Goal: Task Accomplishment & Management: Use online tool/utility

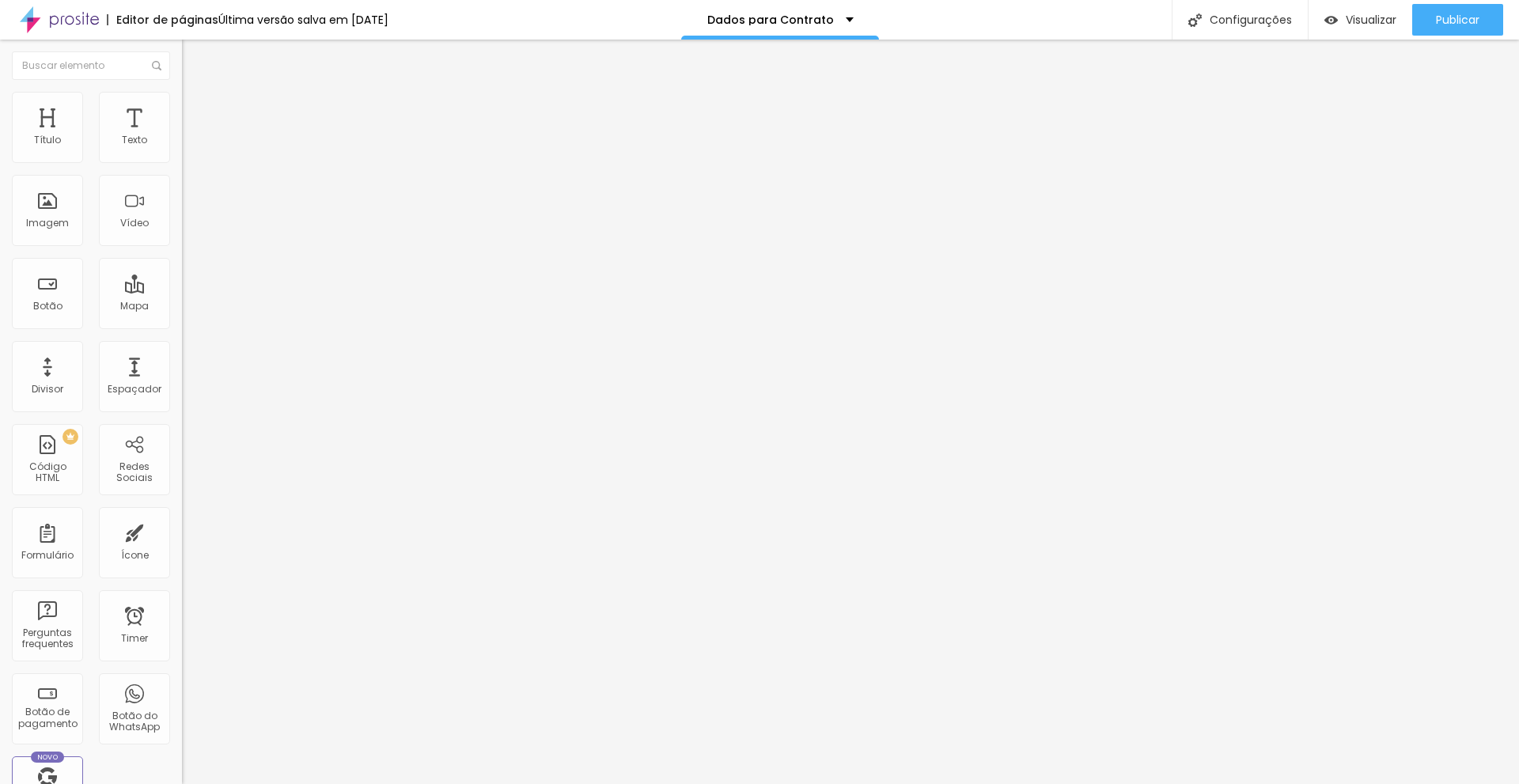
click at [182, 108] on img at bounding box center [188, 114] width 14 height 14
click at [182, 104] on li "Estilo" at bounding box center [272, 99] width 182 height 15
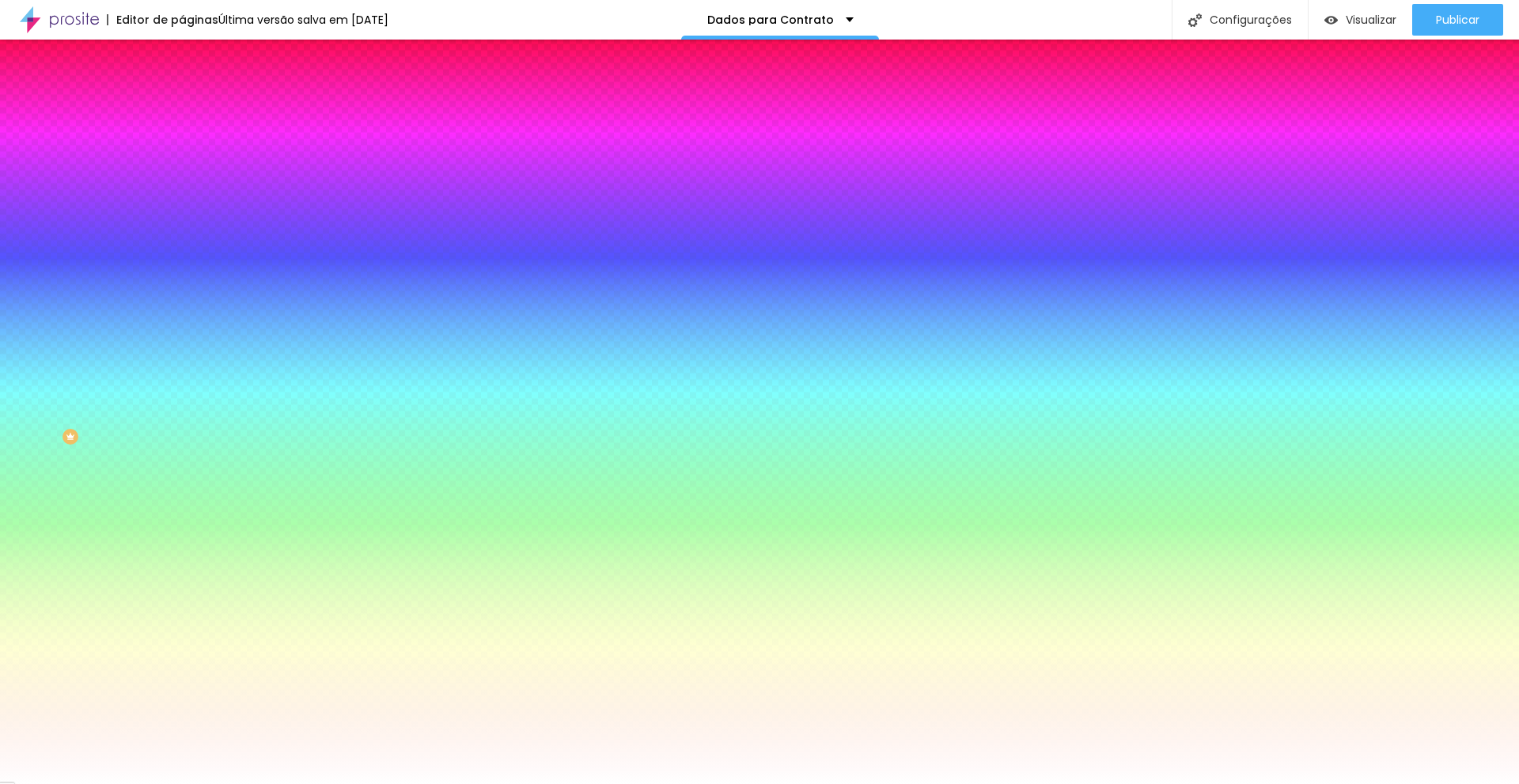
click at [182, 91] on li "Conteúdo" at bounding box center [272, 84] width 182 height 15
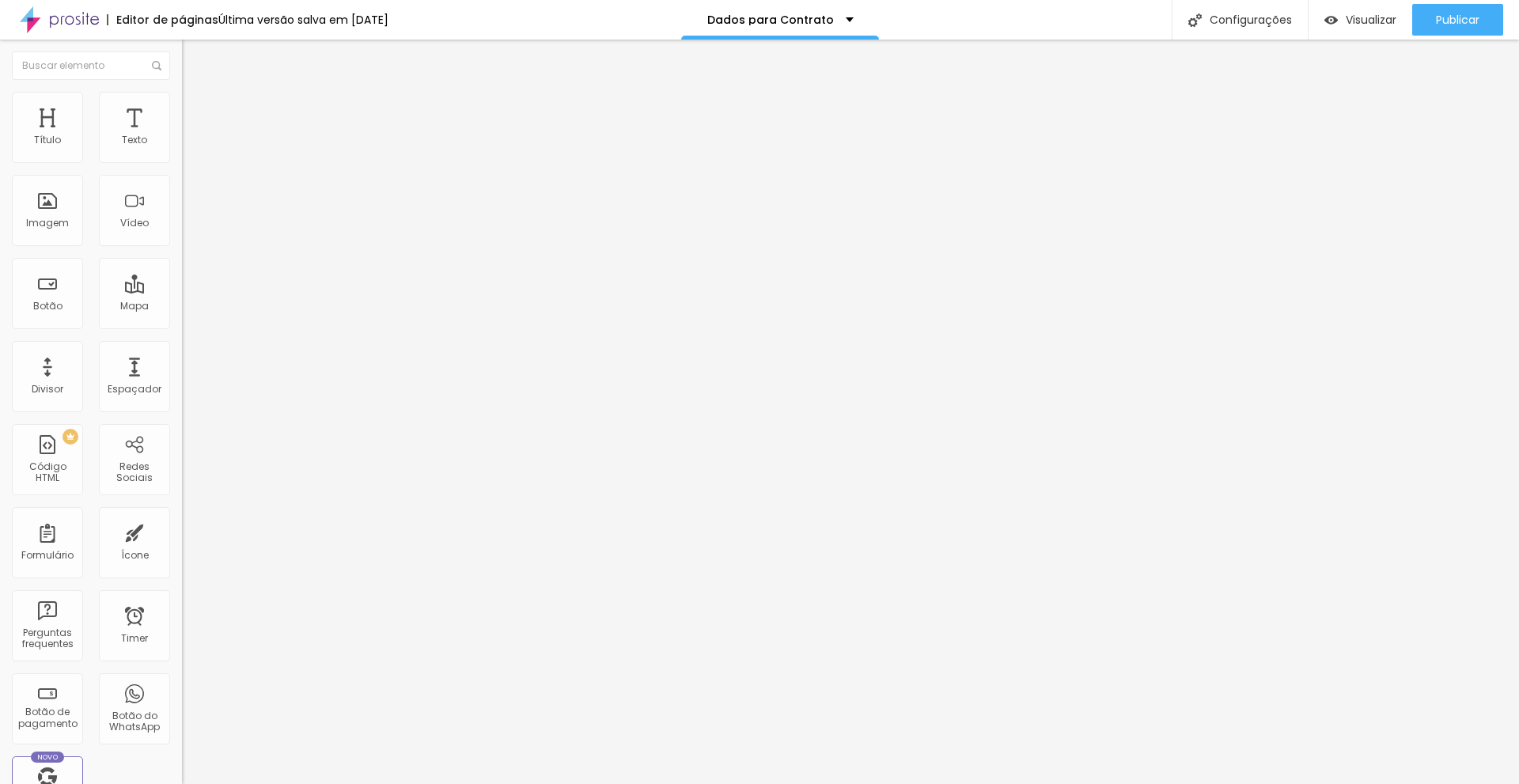
click at [192, 155] on div "Dados Para o Contrato" at bounding box center [273, 147] width 162 height 14
click at [182, 101] on img at bounding box center [188, 98] width 14 height 14
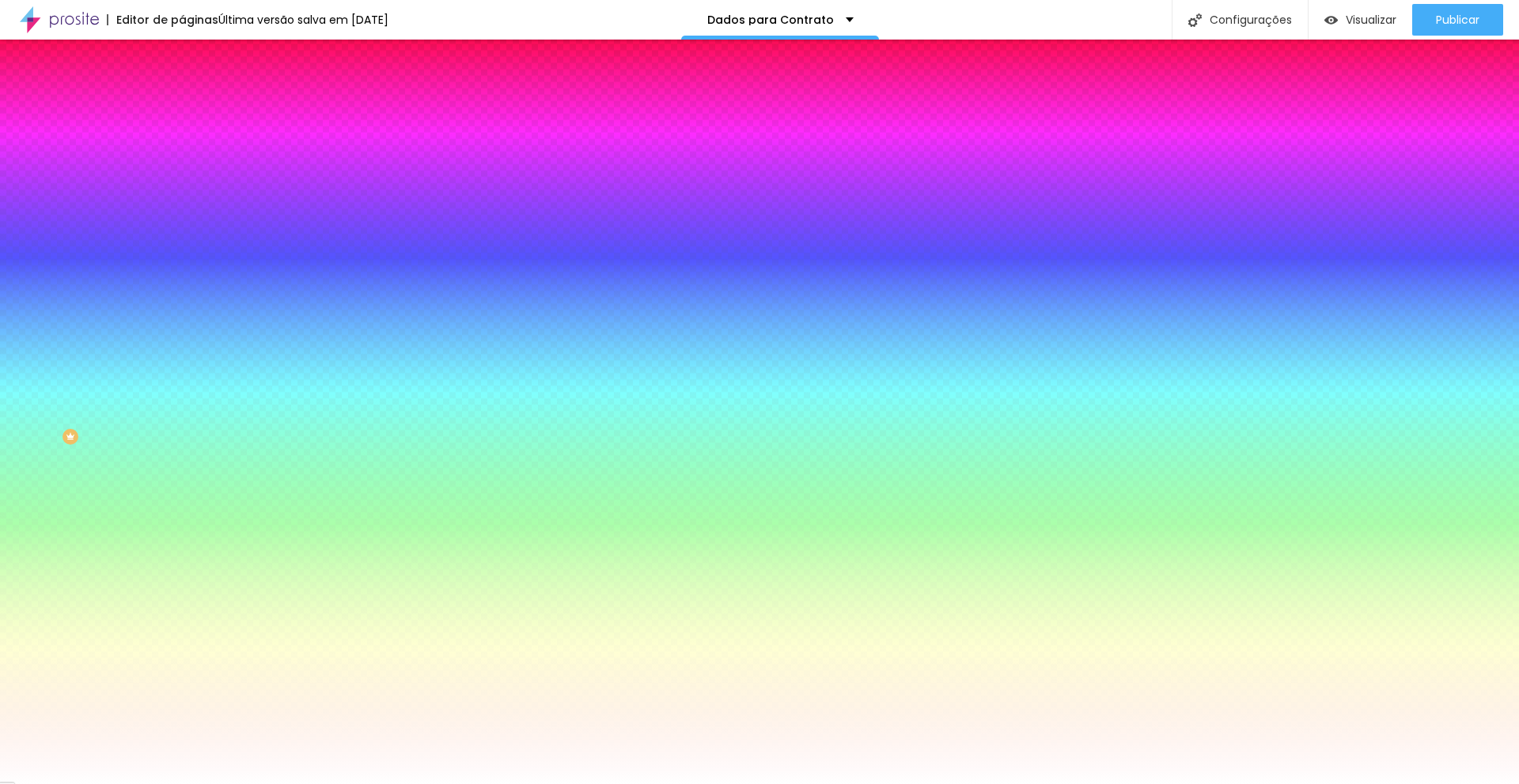
click at [182, 108] on li "Avançado" at bounding box center [272, 115] width 182 height 15
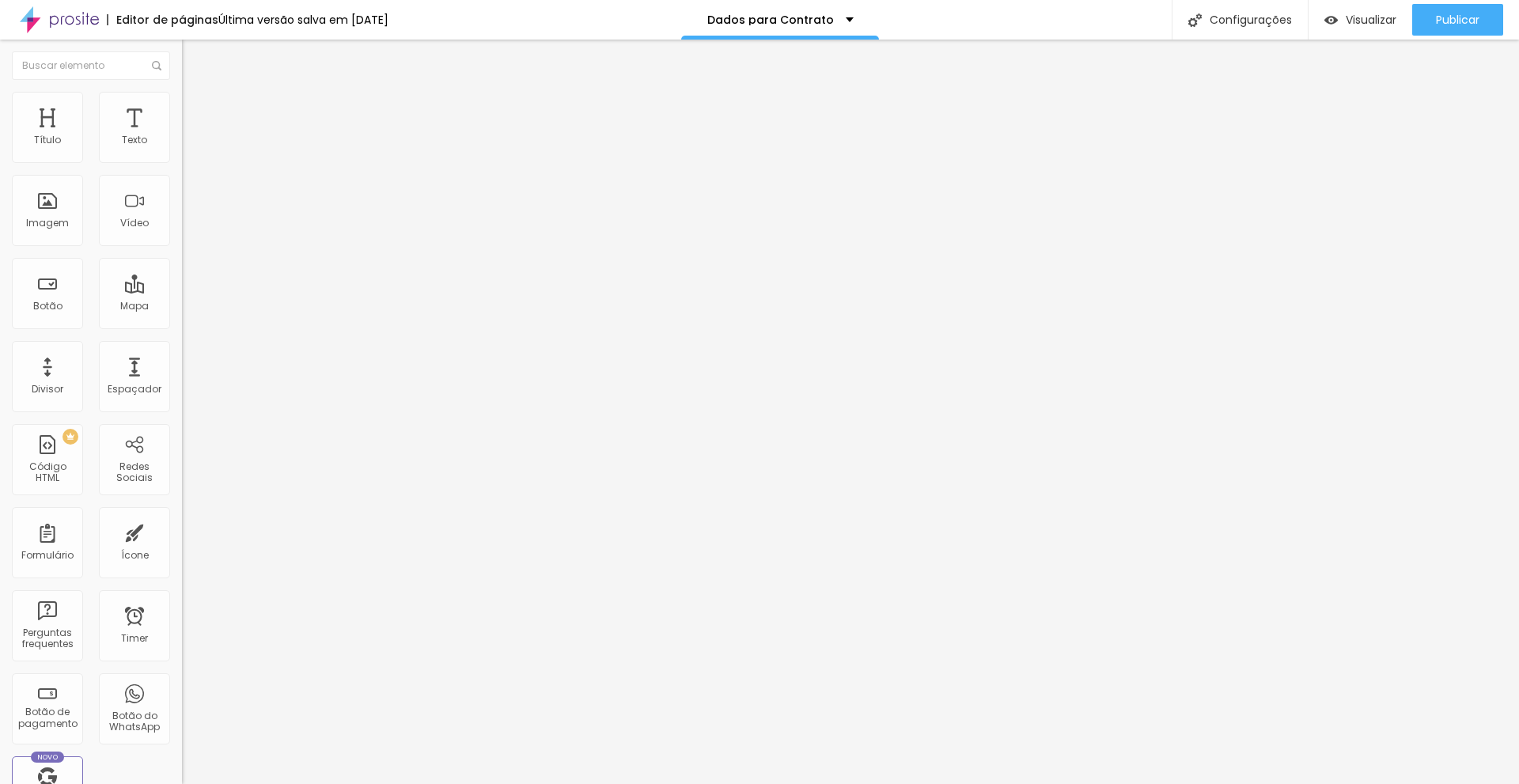
click at [196, 93] on span "Conteúdo" at bounding box center [220, 86] width 49 height 13
click at [182, 159] on img at bounding box center [187, 164] width 10 height 10
drag, startPoint x: 897, startPoint y: 547, endPoint x: 864, endPoint y: 494, distance: 62.4
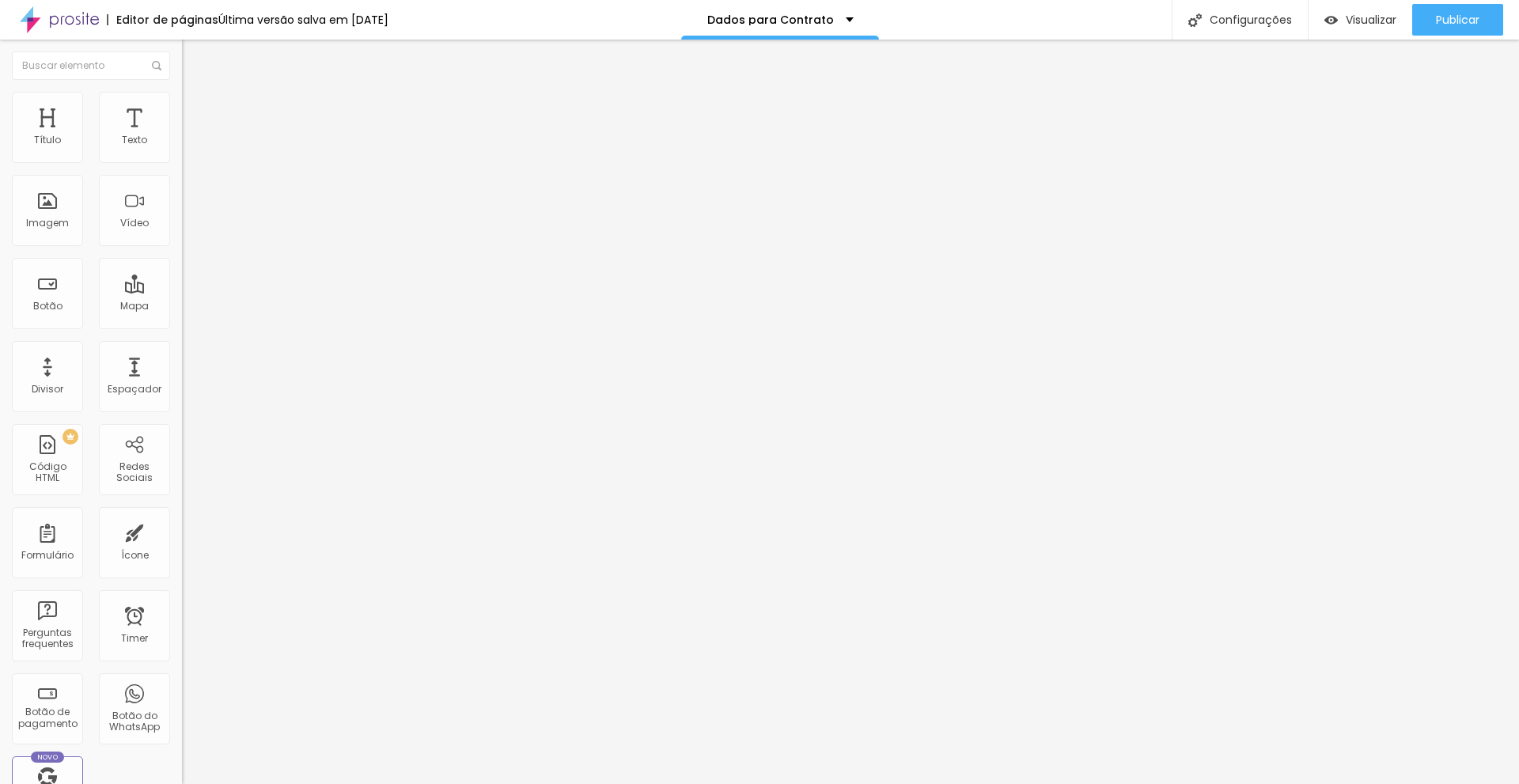
drag, startPoint x: 495, startPoint y: 539, endPoint x: 472, endPoint y: 234, distance: 305.9
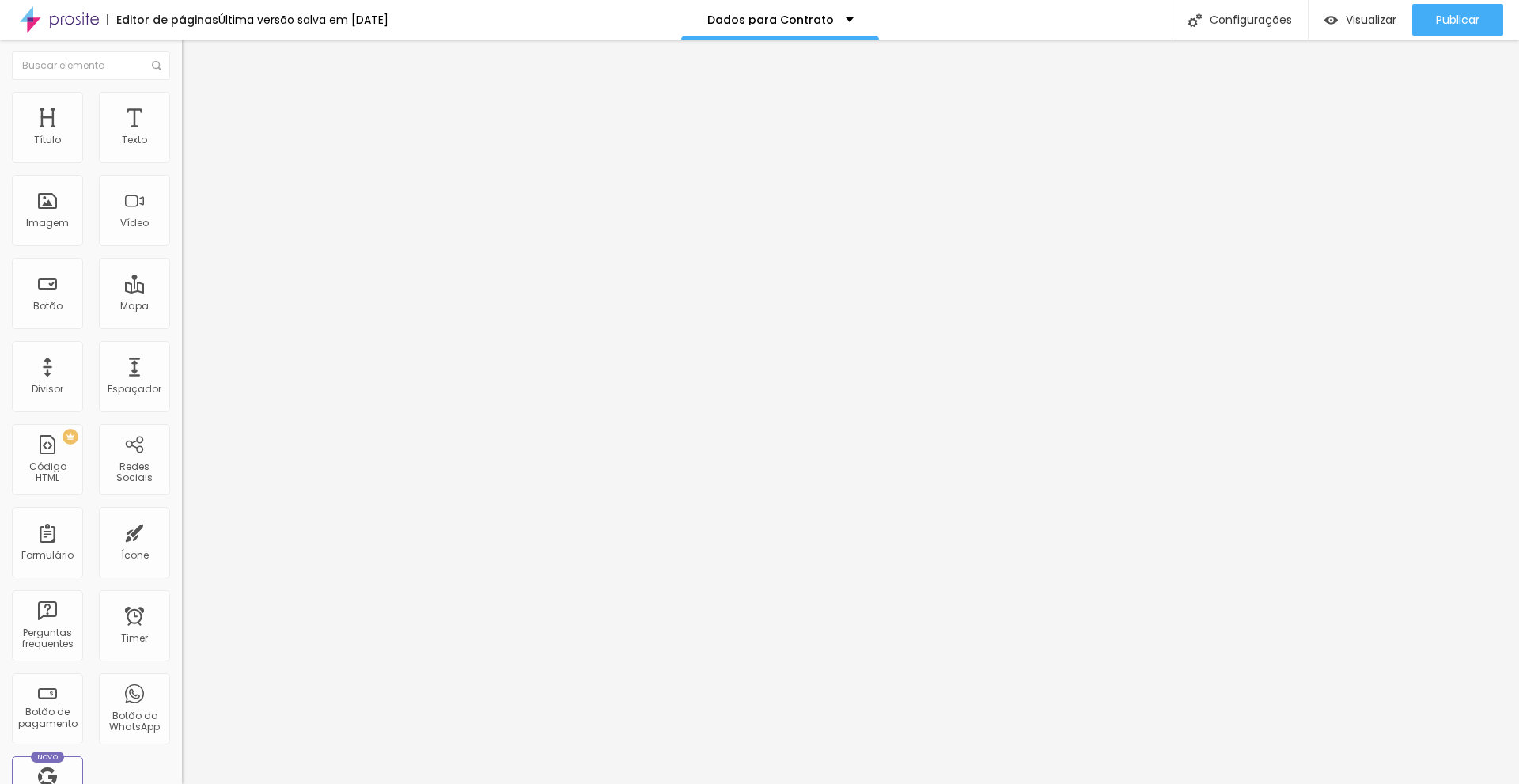
type input "Data do Casamento"
click at [1357, 28] on div "Visualizar" at bounding box center [1360, 19] width 72 height 32
click at [182, 108] on li "Avançado" at bounding box center [272, 115] width 182 height 15
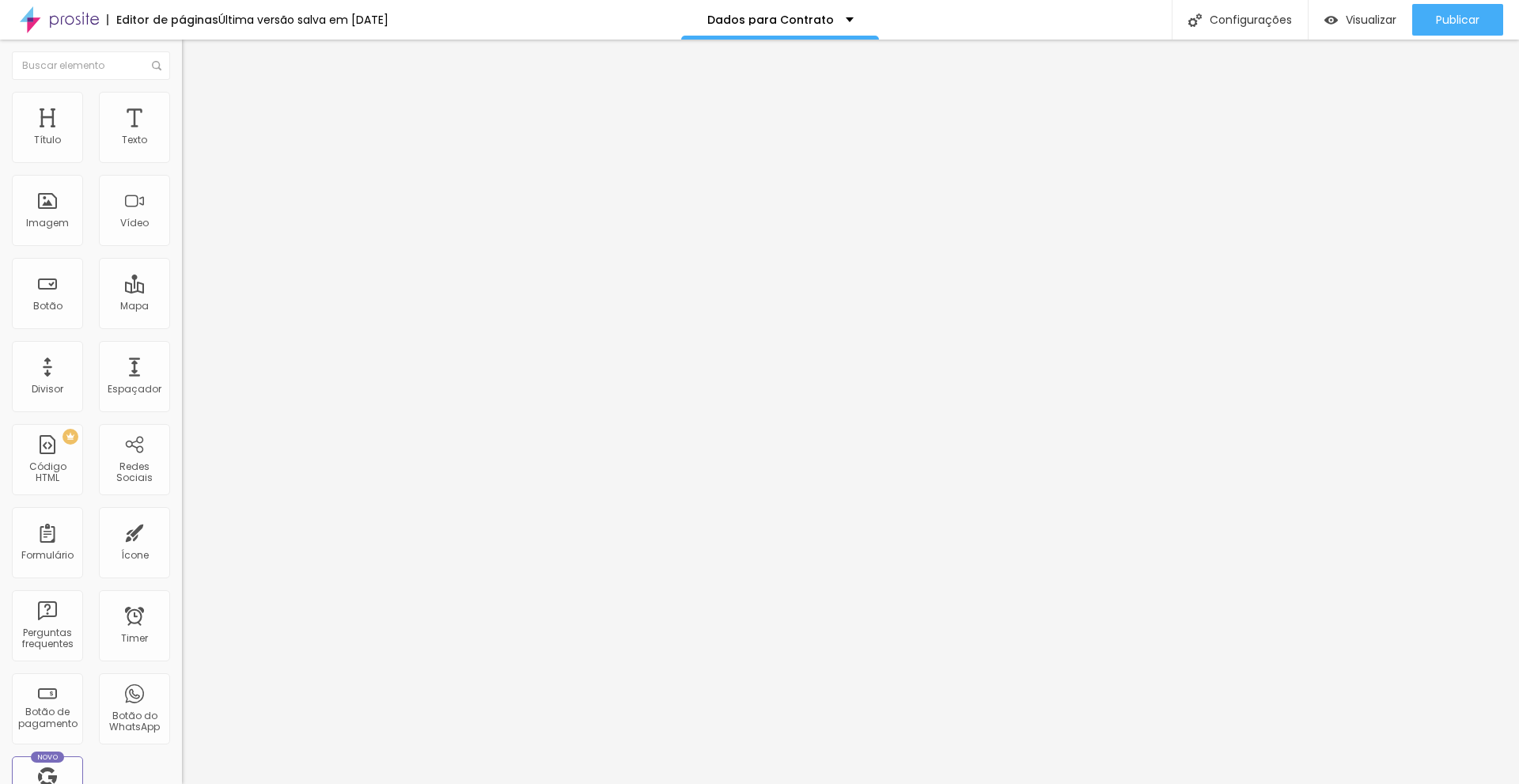
click at [182, 91] on li "Conteúdo" at bounding box center [272, 84] width 182 height 15
click at [182, 159] on img at bounding box center [187, 164] width 10 height 10
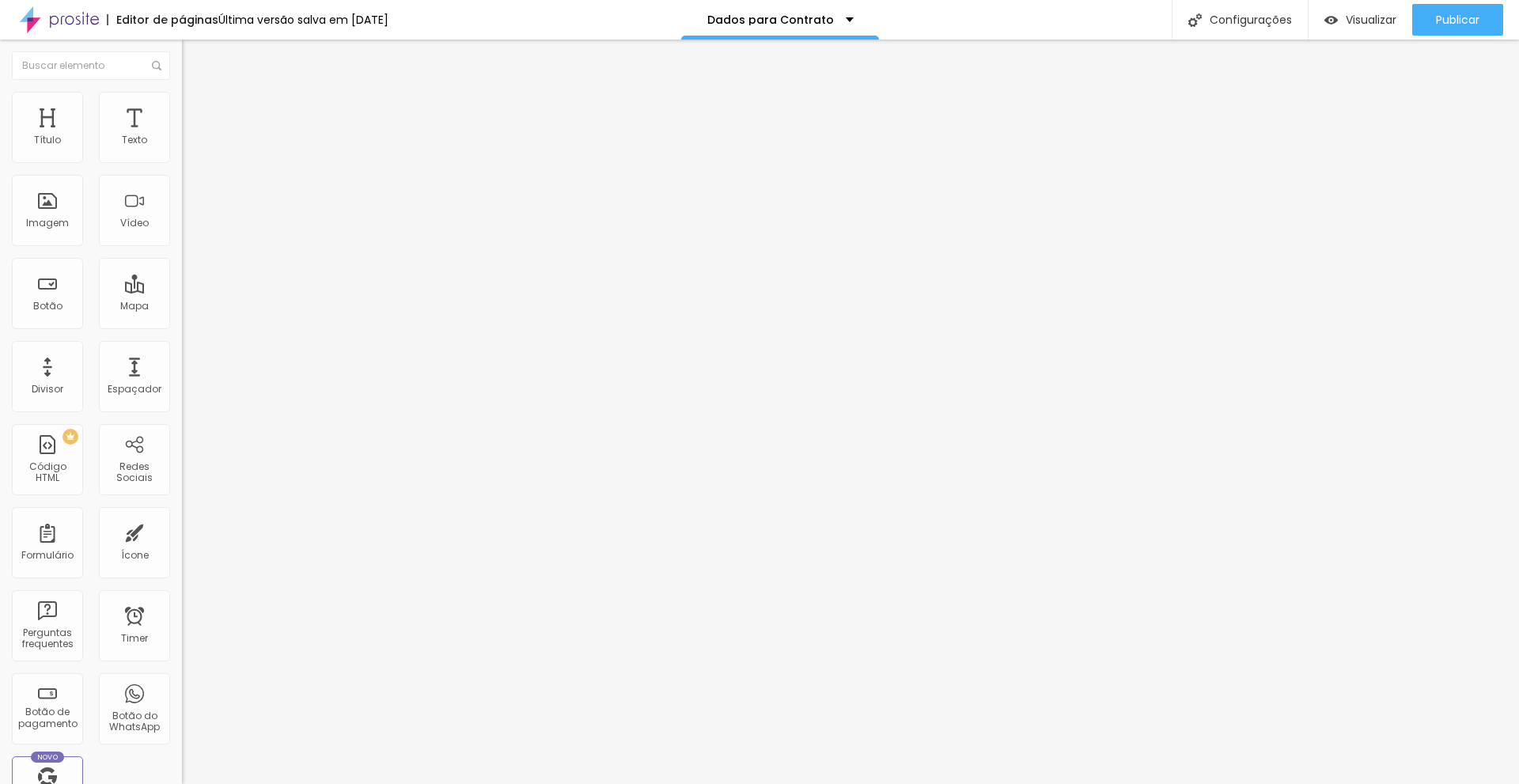
radio input "true"
click at [1471, 18] on span "Publicar" at bounding box center [1457, 19] width 43 height 12
click at [182, 108] on li "Avançado" at bounding box center [272, 115] width 182 height 15
click at [182, 91] on li "Conteúdo" at bounding box center [272, 84] width 182 height 15
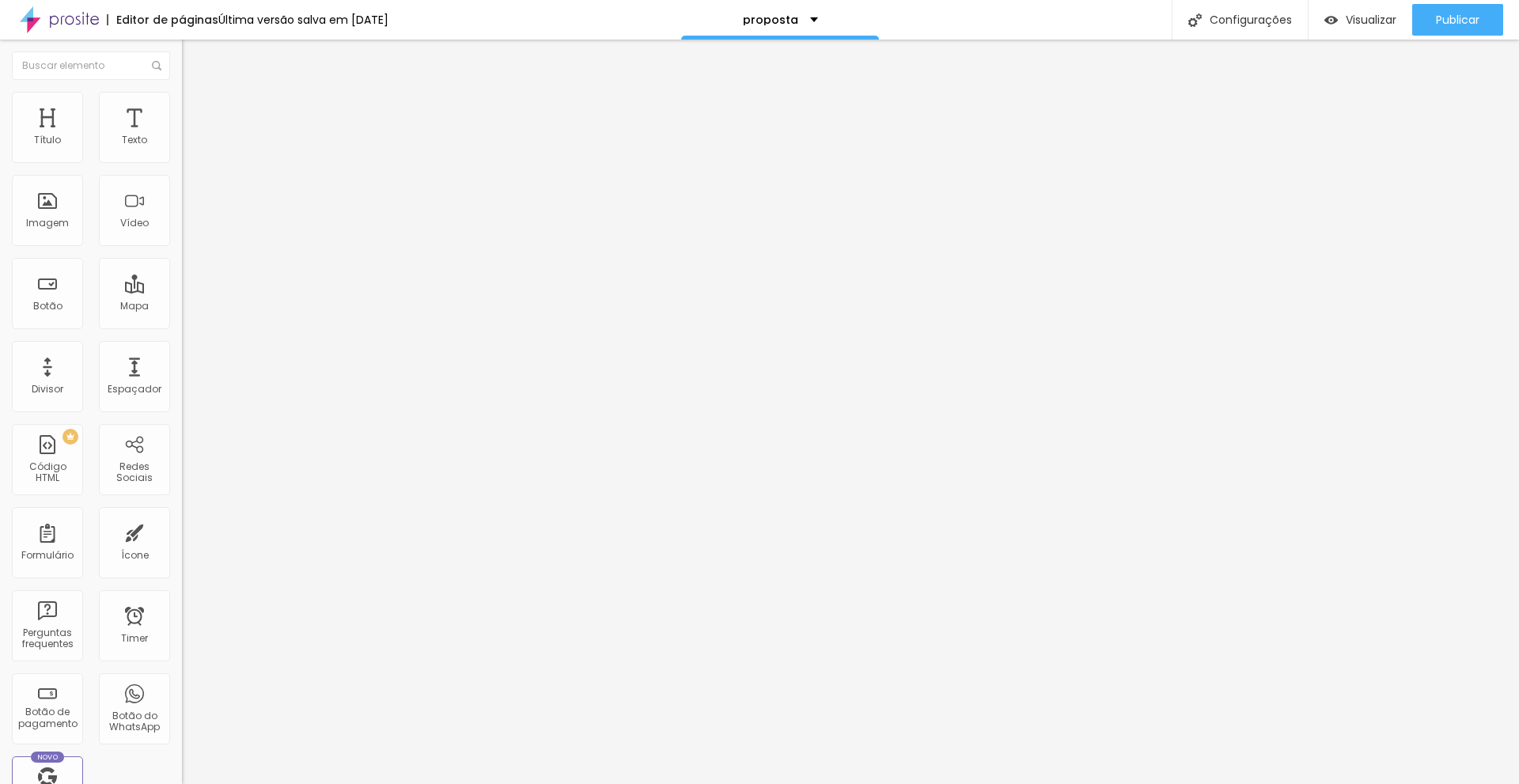
click at [182, 172] on link "clique aqui" at bounding box center [267, 161] width 172 height 23
click at [1375, 15] on span "Visualizar" at bounding box center [1371, 19] width 51 height 12
